Goal: Check status: Check status

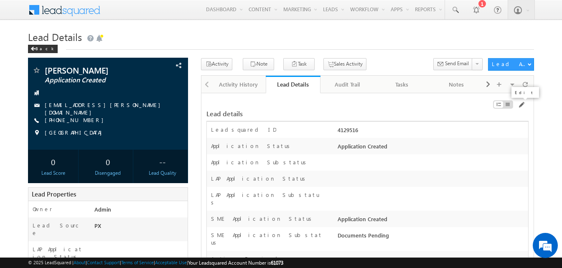
click at [520, 104] on span at bounding box center [521, 105] width 7 height 7
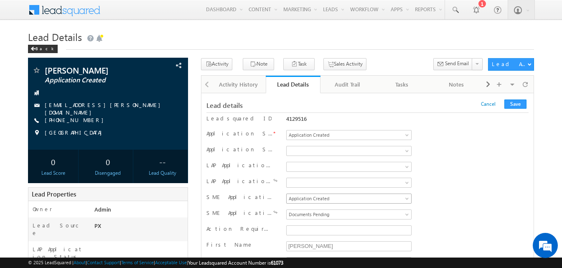
click at [307, 198] on span "Application Created" at bounding box center [348, 199] width 122 height 8
click at [322, 217] on span at bounding box center [348, 215] width 122 height 8
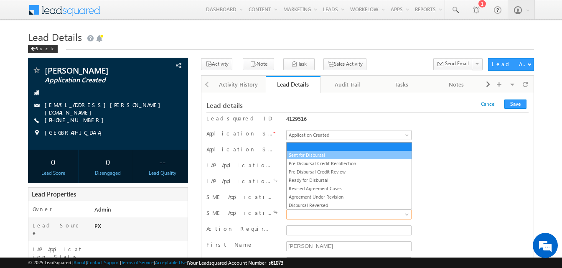
click at [323, 156] on link "Sent for Disbursal" at bounding box center [349, 155] width 125 height 8
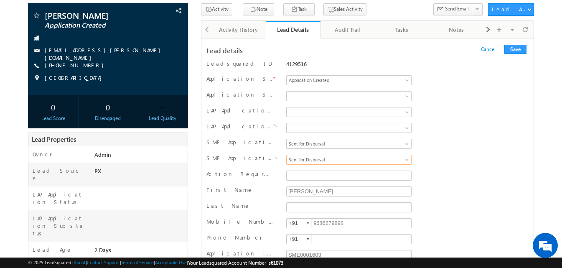
scroll to position [42, 0]
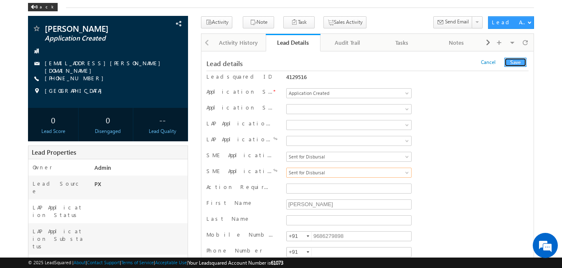
click at [518, 62] on button "Save" at bounding box center [516, 62] width 22 height 9
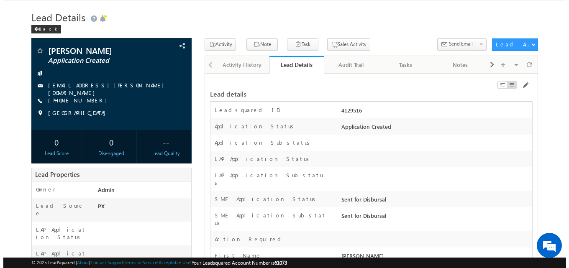
scroll to position [0, 0]
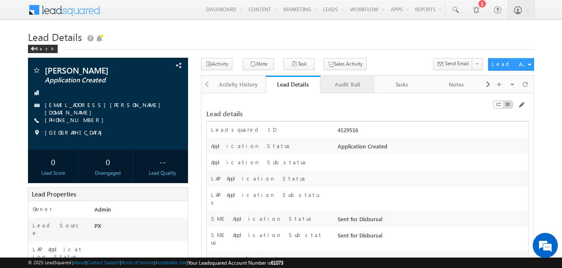
click at [357, 84] on div "Audit Trail" at bounding box center [347, 84] width 40 height 10
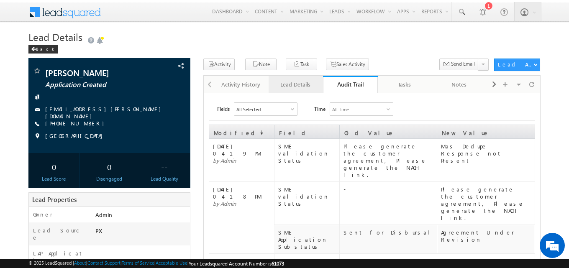
click at [307, 87] on div "Lead Details" at bounding box center [295, 84] width 40 height 10
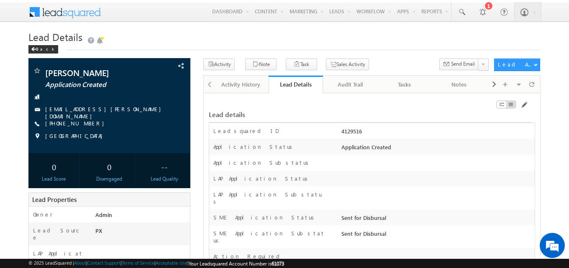
click at [351, 130] on div "4129516" at bounding box center [436, 133] width 195 height 12
copy div "4129516"
